Goal: Task Accomplishment & Management: Manage account settings

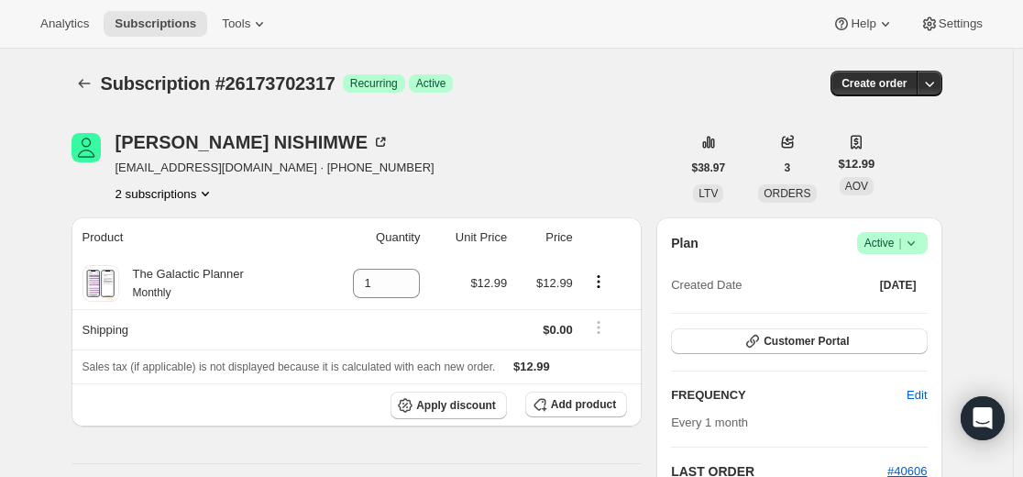
click at [82, 78] on icon "Subscriptions" at bounding box center [84, 83] width 18 height 18
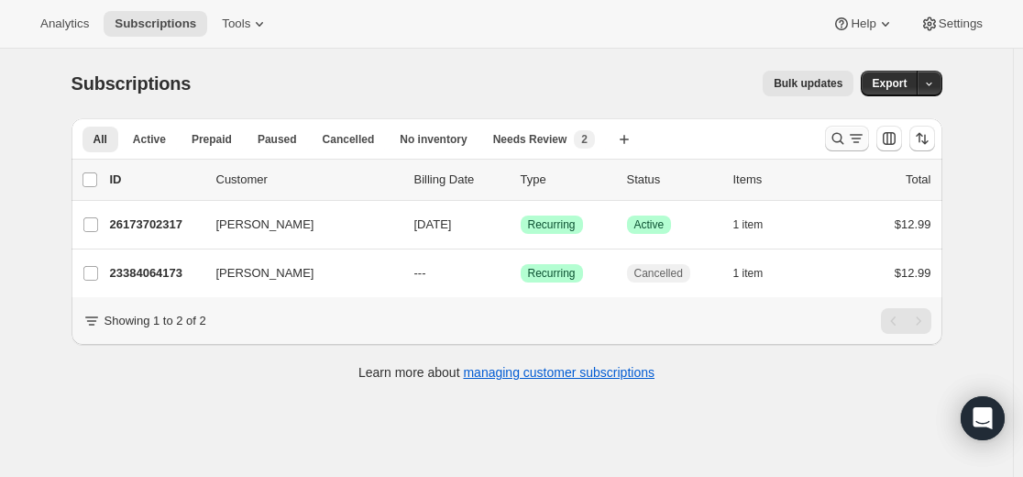
click at [833, 138] on icon "Search and filter results" at bounding box center [838, 138] width 18 height 18
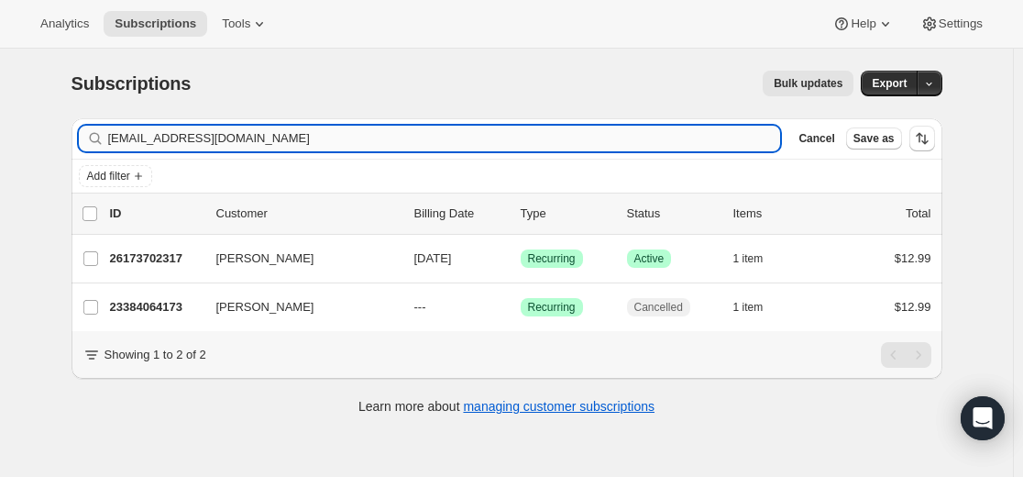
click at [612, 133] on input "[EMAIL_ADDRESS][DOMAIN_NAME]" at bounding box center [444, 139] width 673 height 26
type input "[EMAIL_ADDRESS][DOMAIN_NAME]"
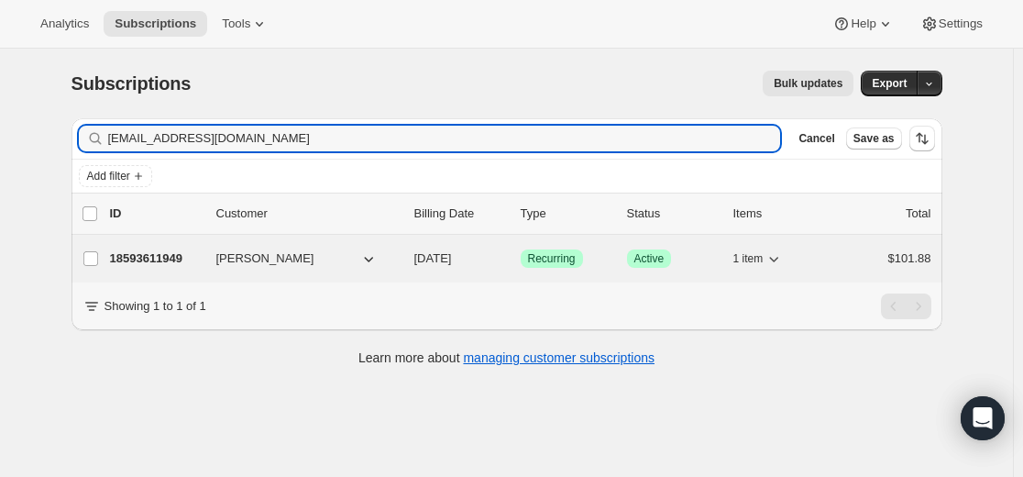
click at [177, 257] on p "18593611949" at bounding box center [156, 258] width 92 height 18
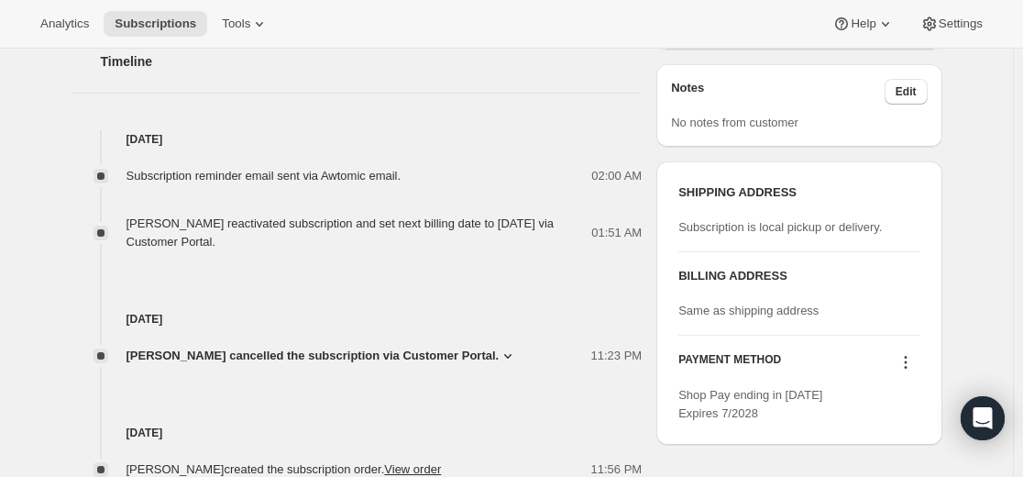
scroll to position [699, 0]
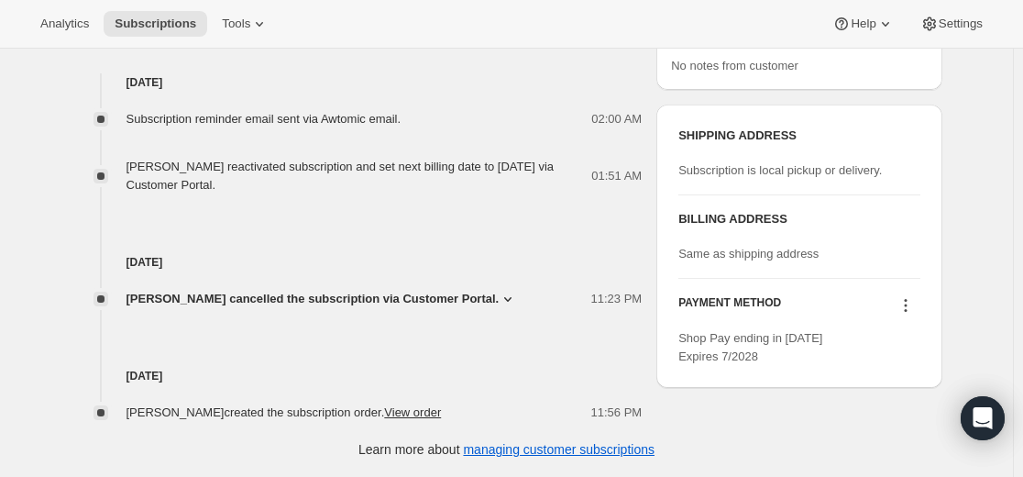
click at [913, 303] on icon at bounding box center [906, 305] width 18 height 18
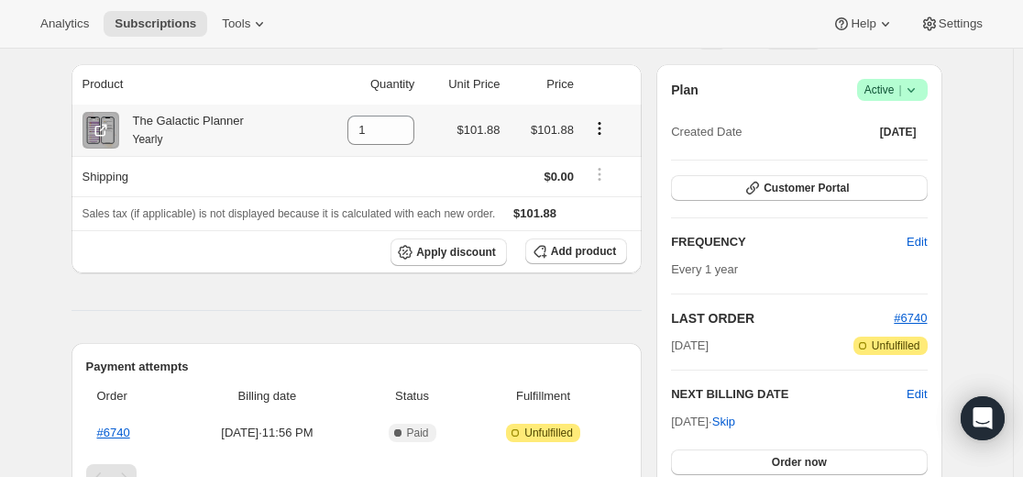
scroll to position [0, 0]
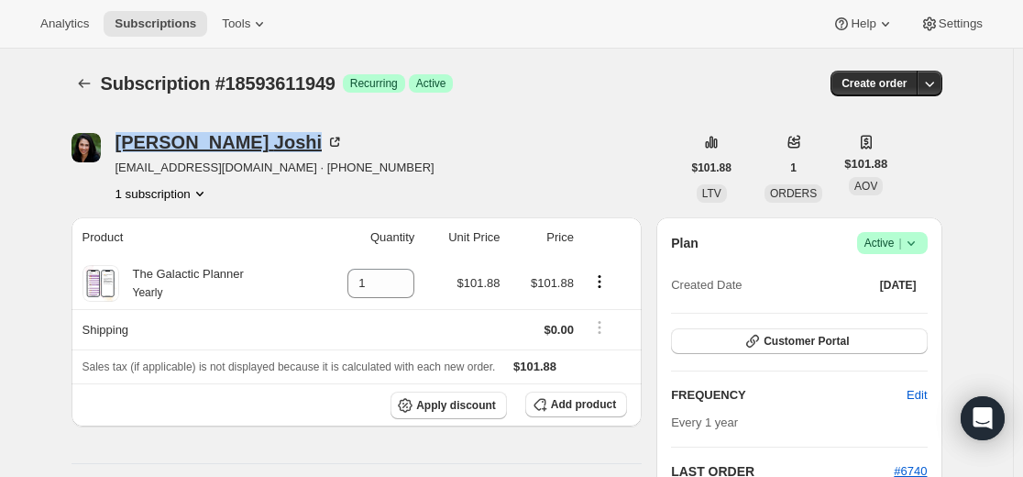
drag, startPoint x: 119, startPoint y: 125, endPoint x: 230, endPoint y: 137, distance: 111.6
copy div "[PERSON_NAME]"
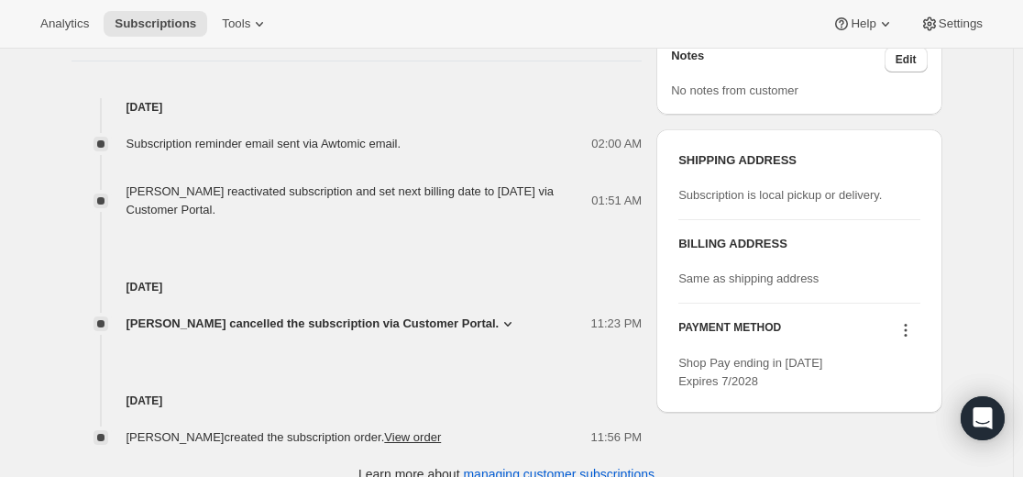
scroll to position [699, 0]
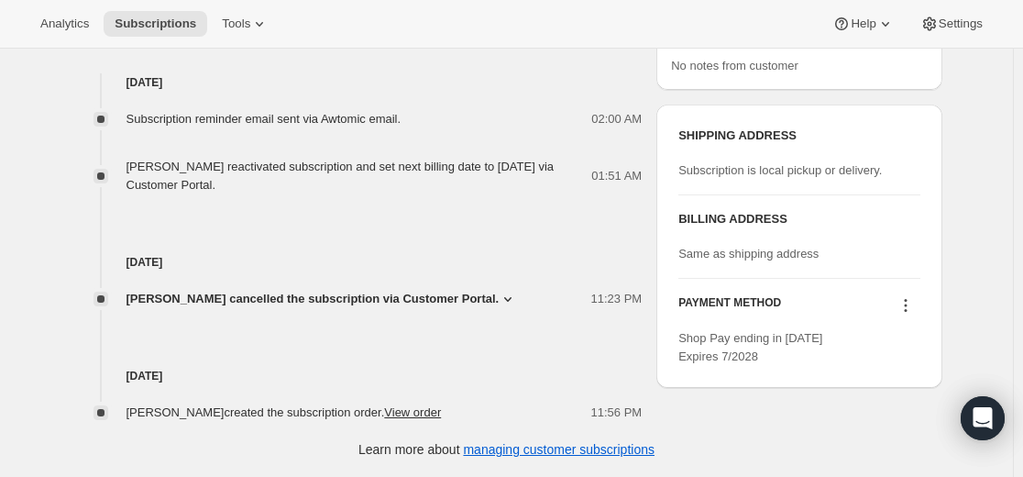
click at [911, 302] on icon at bounding box center [906, 305] width 18 height 18
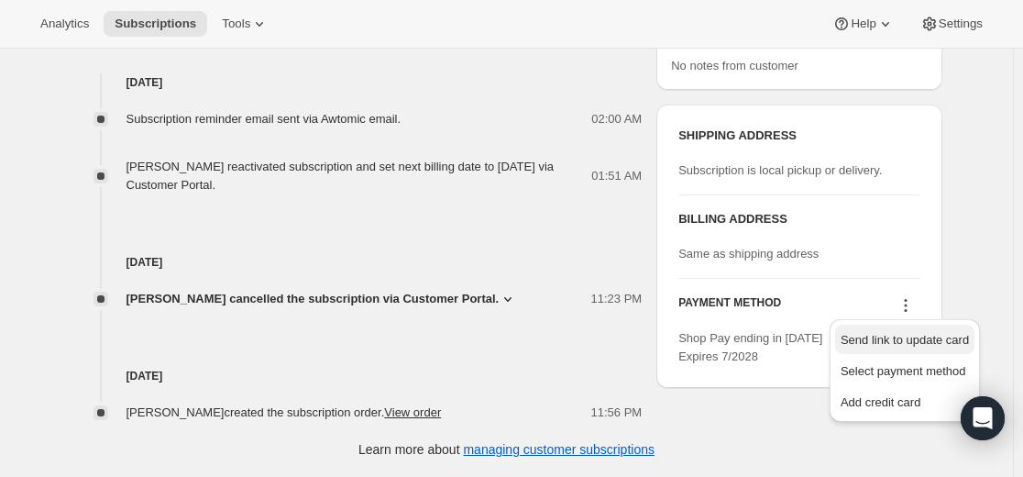
click at [901, 341] on span "Send link to update card" at bounding box center [905, 340] width 128 height 14
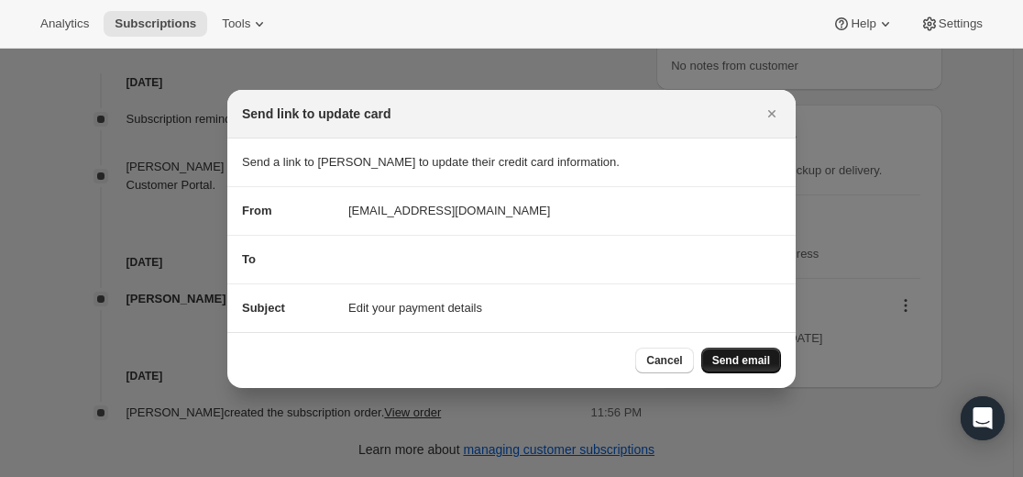
click at [741, 359] on span "Send email" at bounding box center [741, 360] width 58 height 15
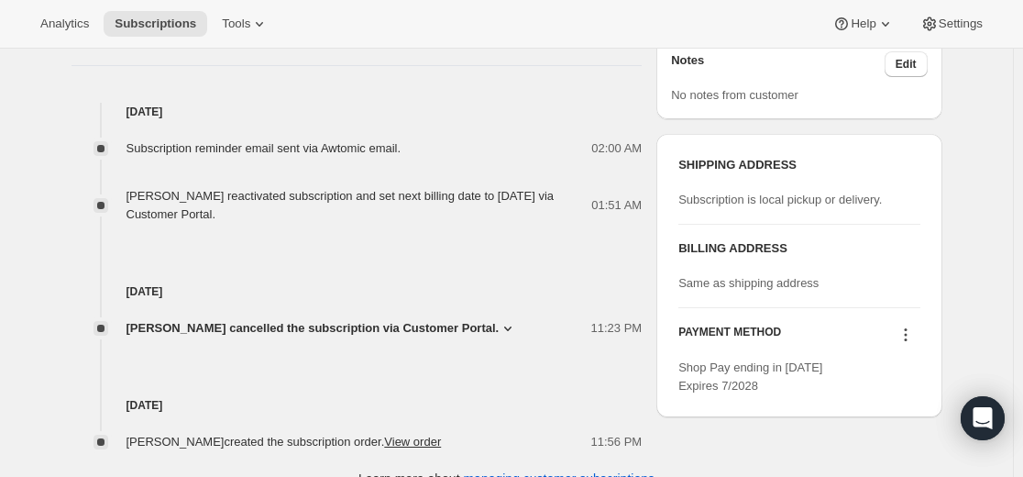
scroll to position [783, 0]
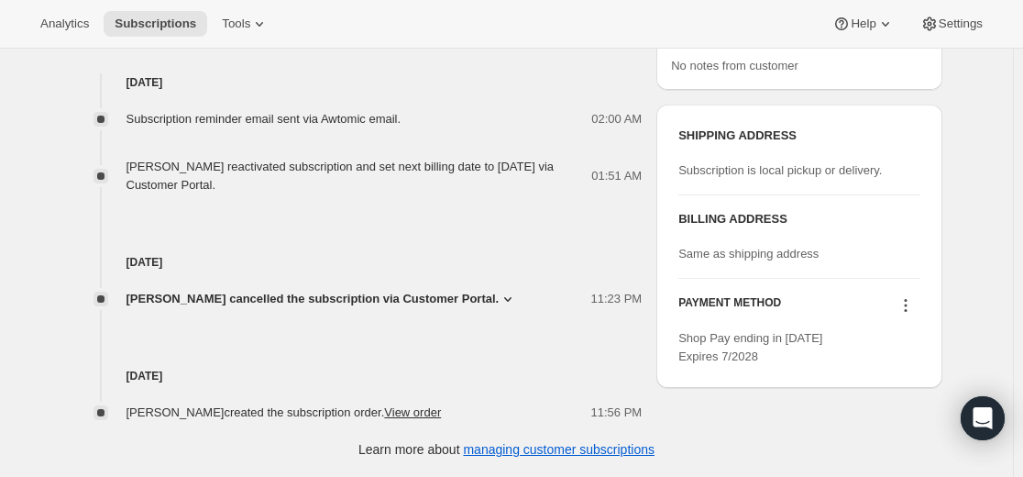
click at [912, 301] on icon at bounding box center [906, 305] width 18 height 18
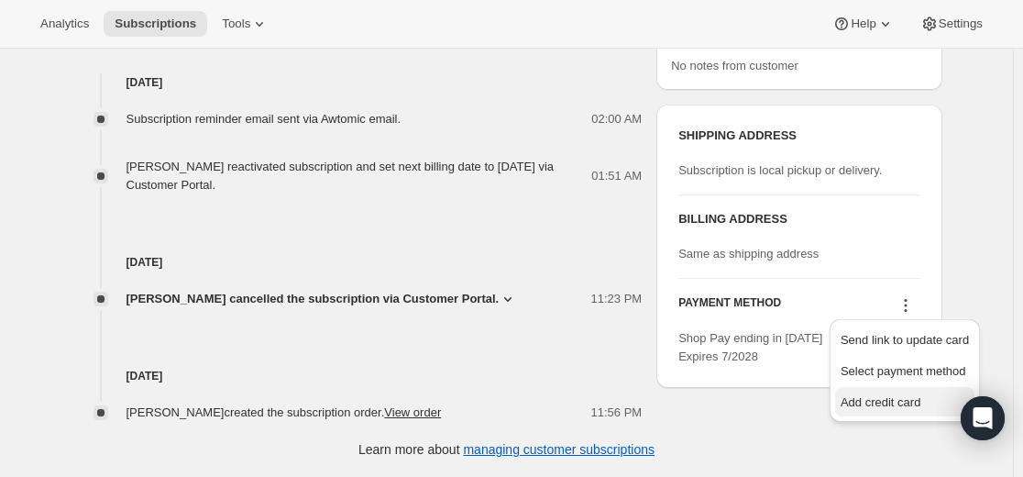
click at [899, 403] on span "Add credit card" at bounding box center [881, 402] width 80 height 14
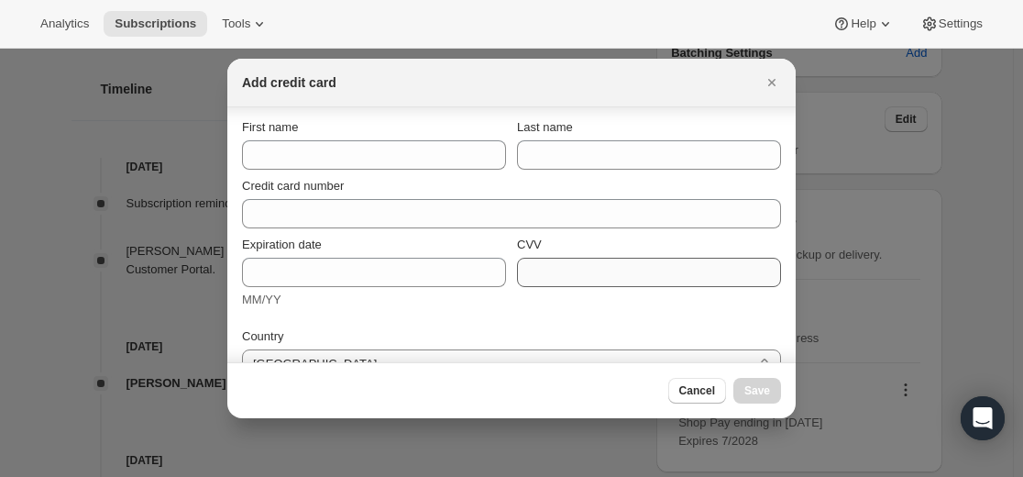
scroll to position [0, 0]
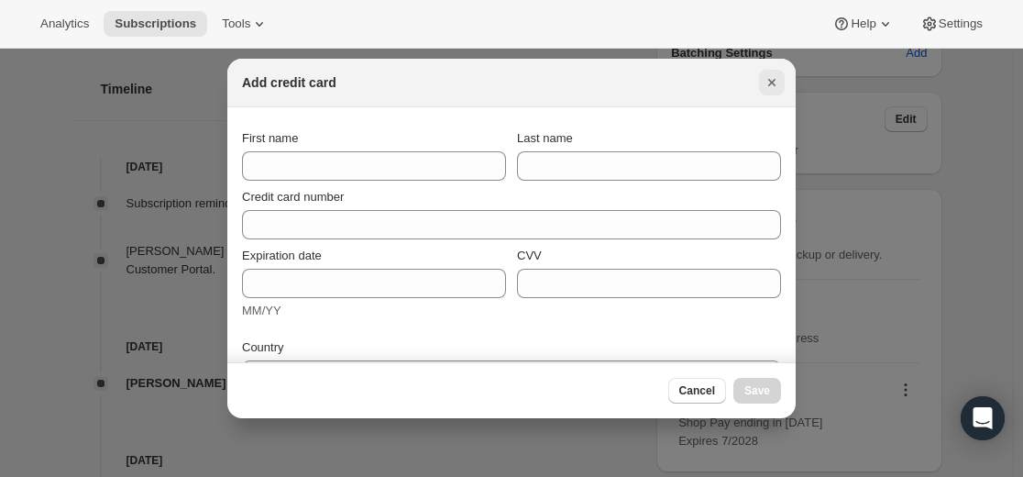
click at [768, 83] on icon "Close" at bounding box center [772, 82] width 18 height 18
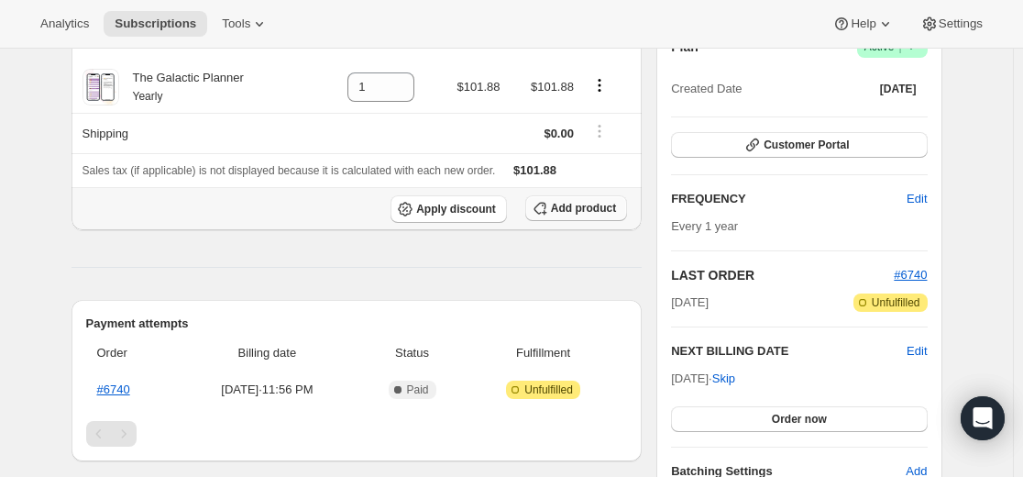
scroll to position [550, 0]
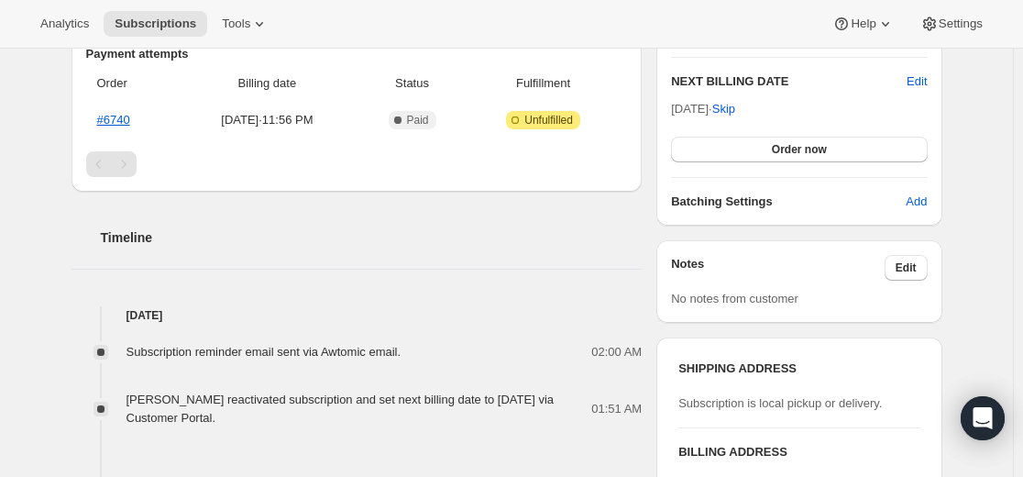
click at [582, 238] on h2 "Timeline" at bounding box center [372, 237] width 542 height 18
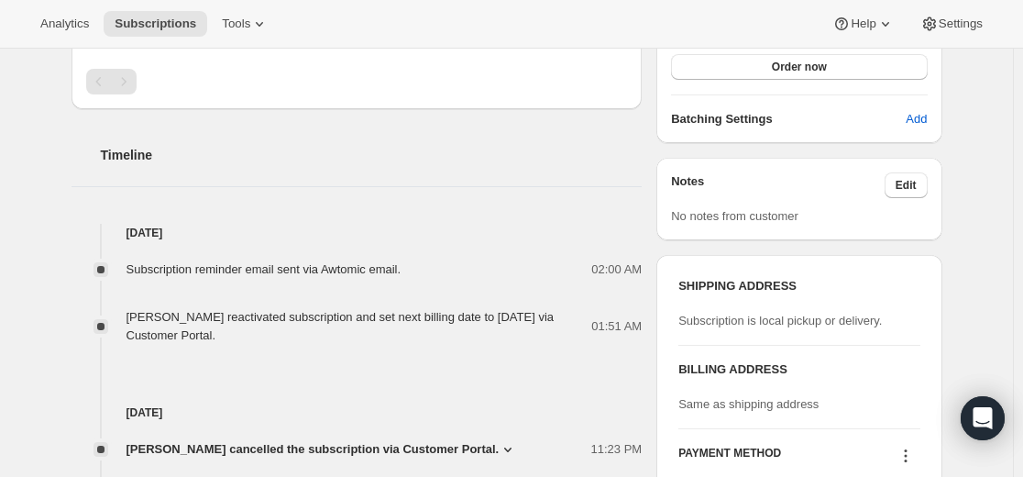
scroll to position [783, 0]
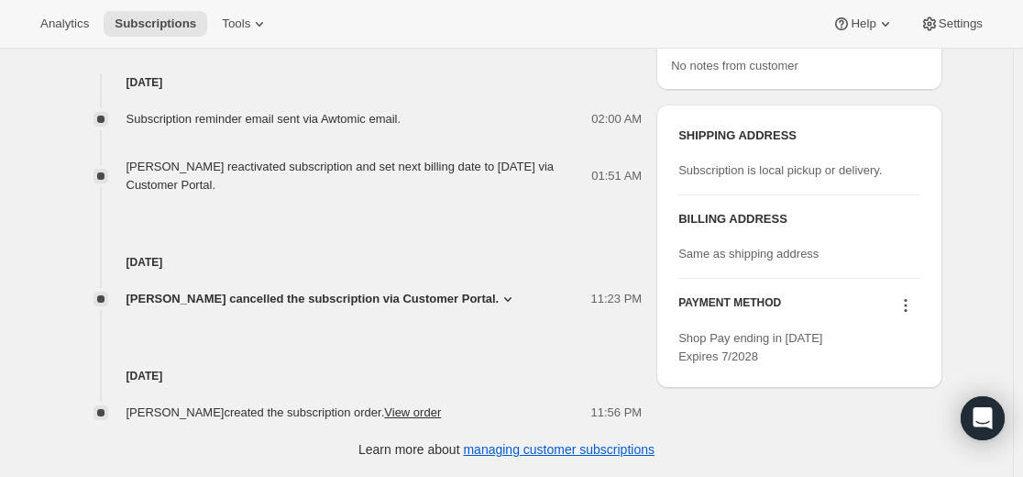
click at [910, 303] on icon at bounding box center [906, 305] width 18 height 18
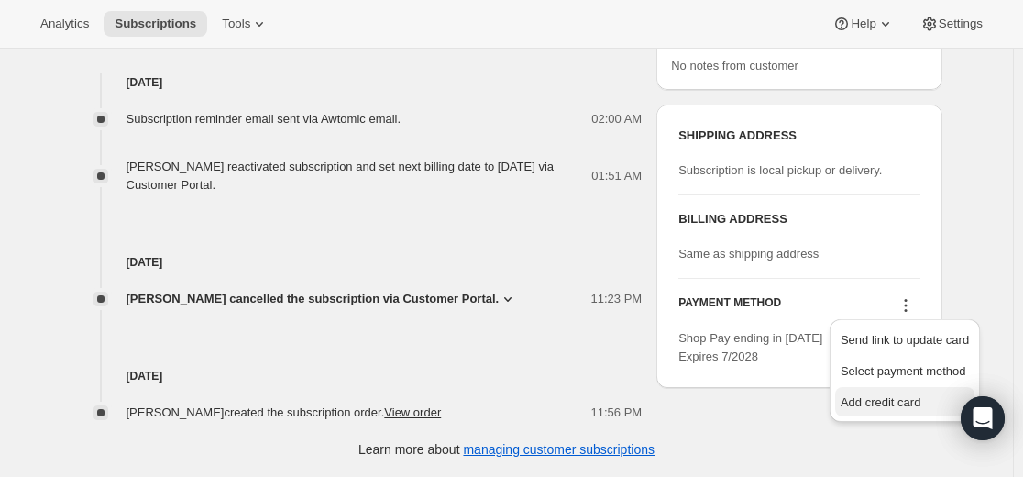
click at [894, 408] on span "Add credit card" at bounding box center [881, 402] width 80 height 14
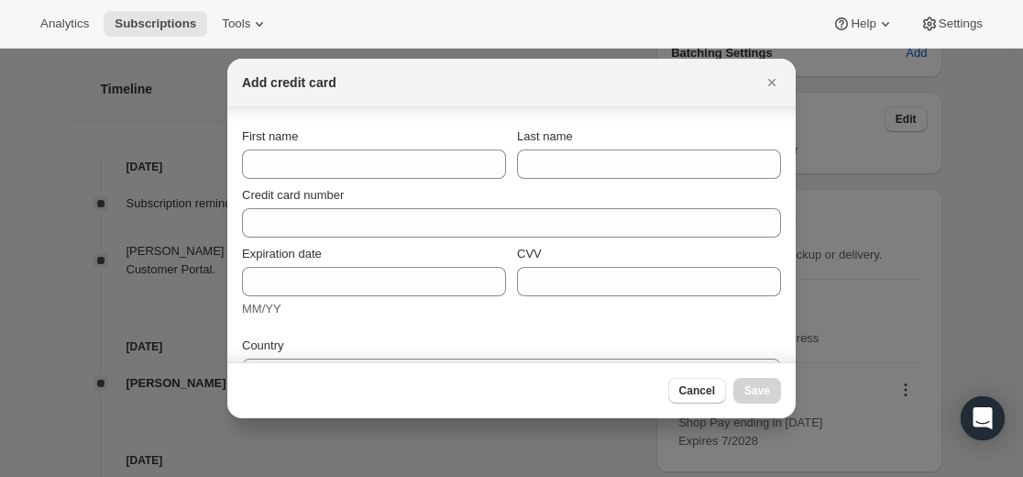
scroll to position [0, 0]
click at [776, 81] on icon "Close" at bounding box center [772, 82] width 18 height 18
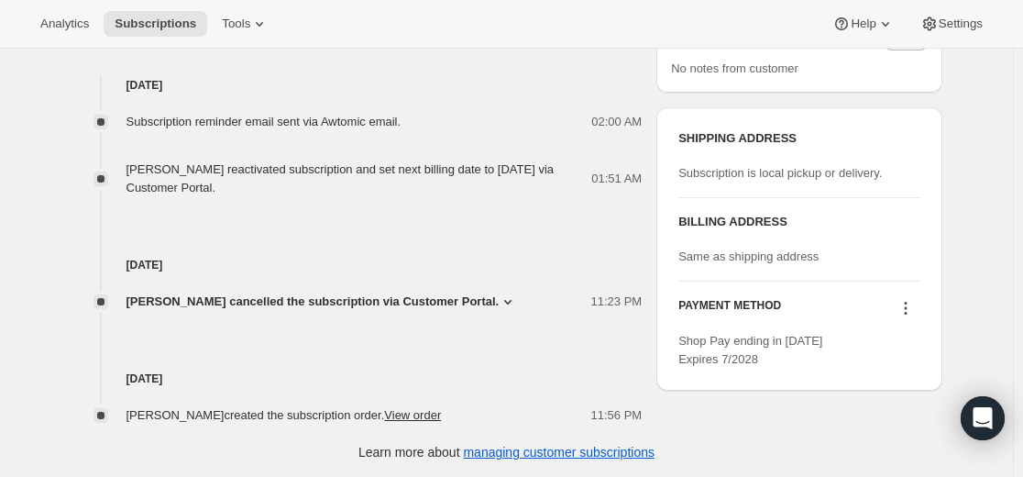
scroll to position [783, 0]
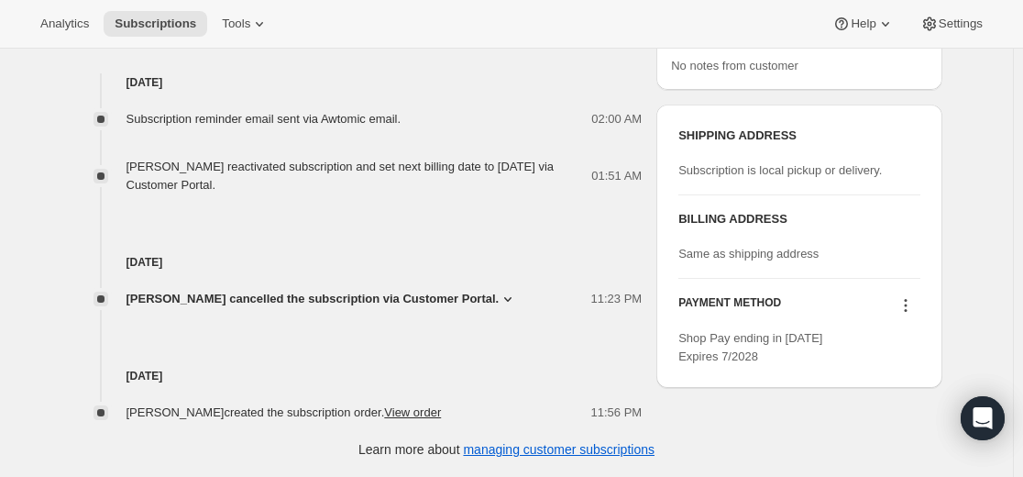
click at [911, 303] on icon at bounding box center [906, 305] width 18 height 18
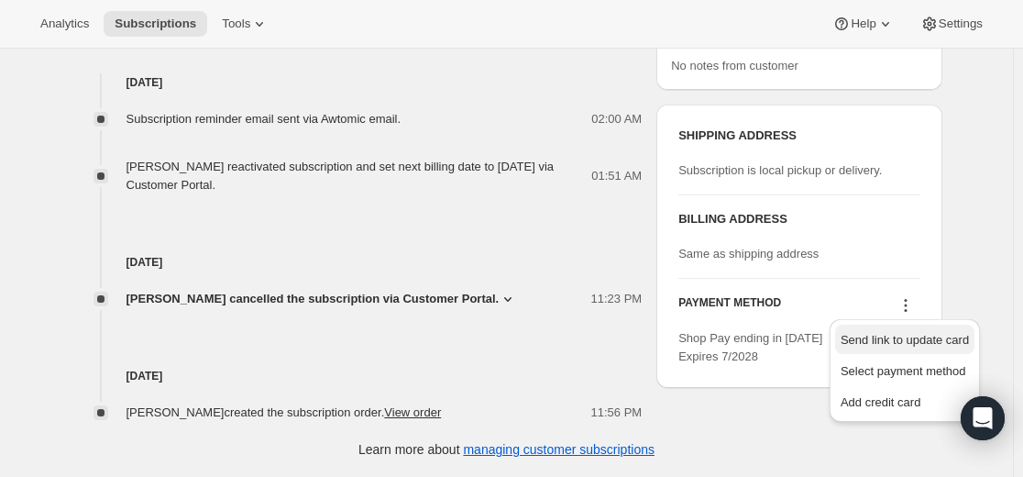
click at [905, 343] on span "Send link to update card" at bounding box center [905, 340] width 128 height 14
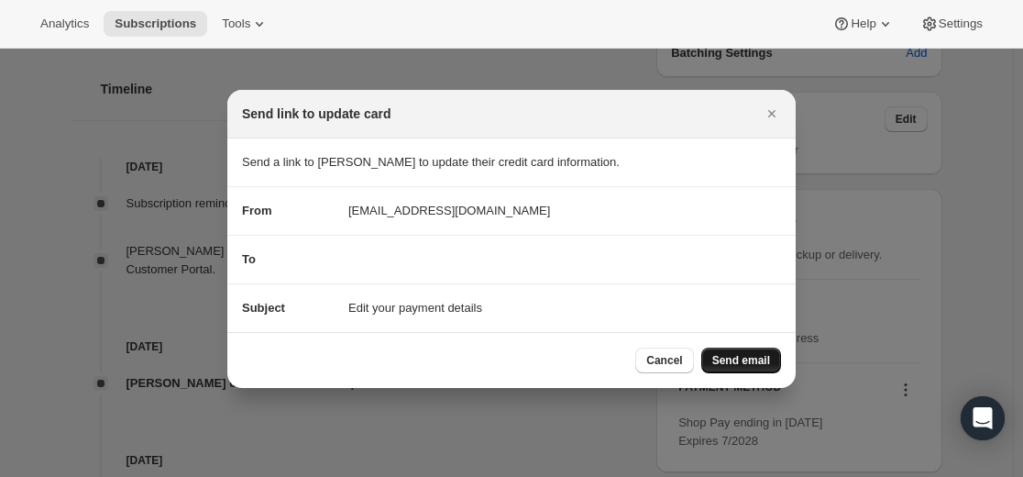
click at [738, 361] on span "Send email" at bounding box center [741, 360] width 58 height 15
